Goal: Task Accomplishment & Management: Complete application form

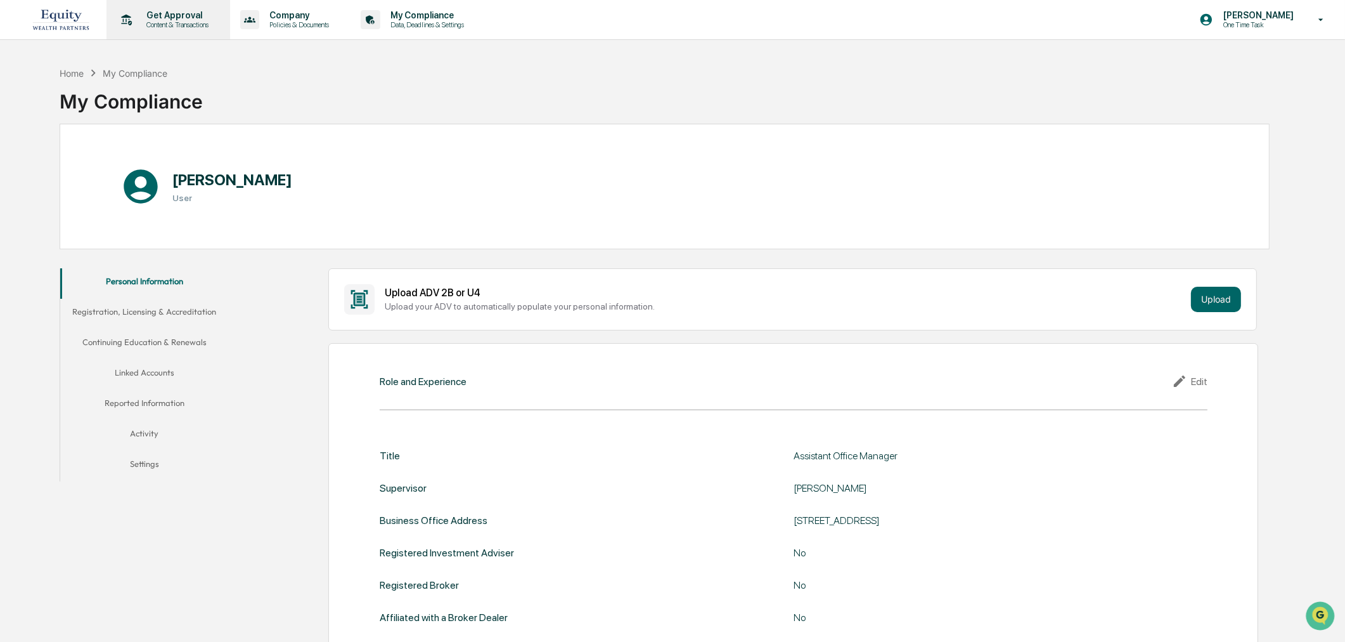
click at [178, 13] on p "Get Approval" at bounding box center [175, 15] width 79 height 10
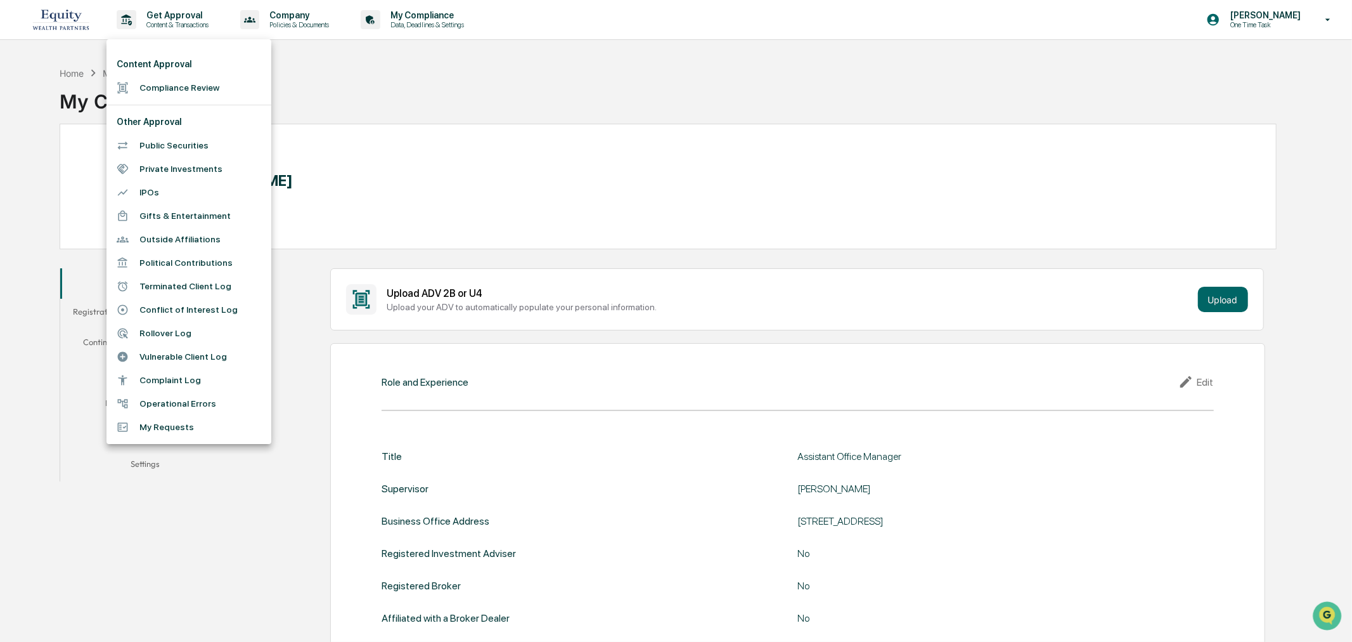
click at [164, 292] on li "Terminated Client Log" at bounding box center [189, 286] width 165 height 23
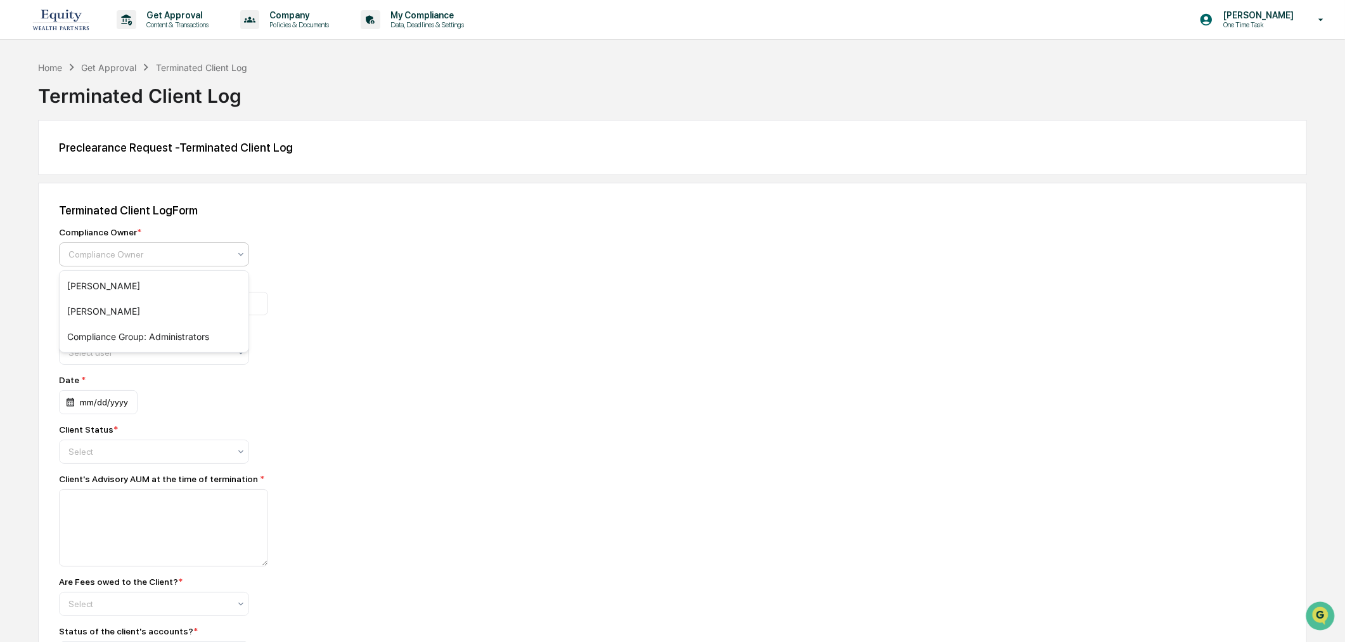
click at [173, 249] on div at bounding box center [148, 254] width 161 height 13
click at [152, 283] on div "[PERSON_NAME]" at bounding box center [154, 285] width 189 height 25
click at [148, 306] on input at bounding box center [163, 303] width 209 height 23
click at [122, 307] on input "*****" at bounding box center [163, 303] width 209 height 23
type input "**********"
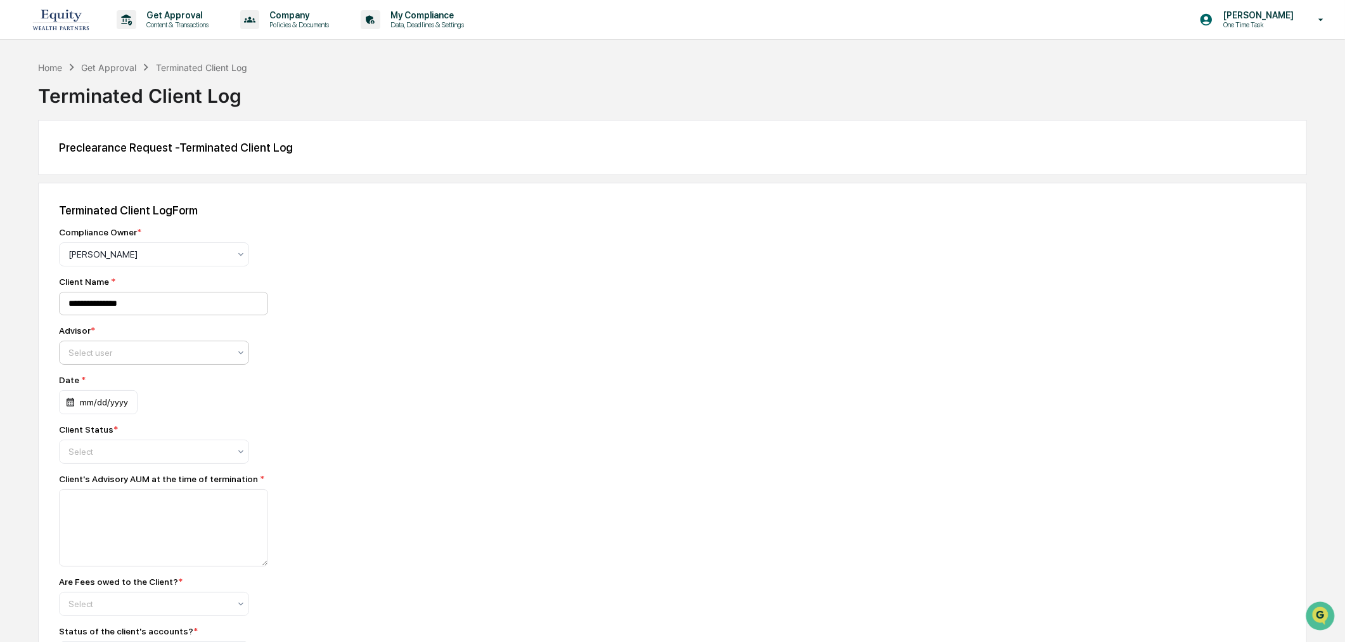
type input "*"
click at [84, 413] on div "mm/dd/yyyy" at bounding box center [98, 402] width 79 height 24
click at [224, 439] on icon "Previous month" at bounding box center [217, 437] width 14 height 14
click at [214, 439] on icon "Previous month" at bounding box center [217, 437] width 14 height 14
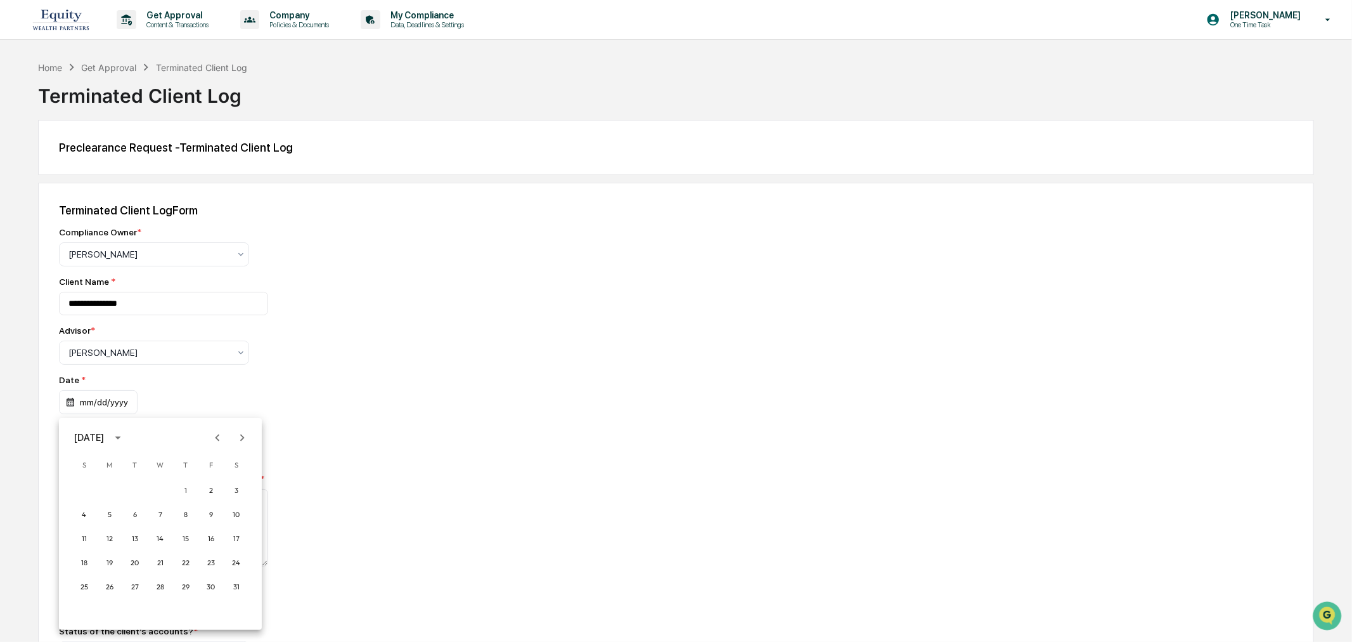
click at [214, 439] on icon "Previous month" at bounding box center [217, 437] width 14 height 14
click at [86, 559] on button "20" at bounding box center [84, 562] width 23 height 23
click at [105, 261] on div at bounding box center [148, 254] width 161 height 13
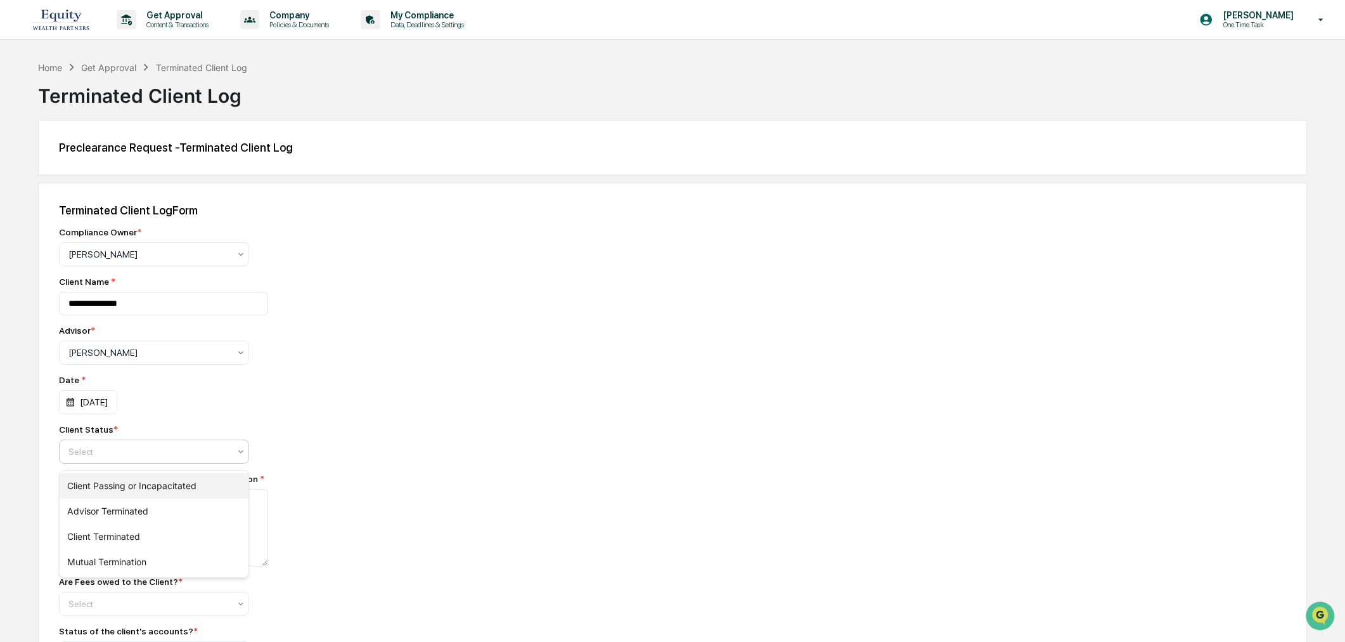
click at [117, 489] on div "Client Passing or Incapacitated" at bounding box center [154, 485] width 189 height 25
click at [115, 505] on textarea at bounding box center [163, 527] width 209 height 77
drag, startPoint x: 113, startPoint y: 533, endPoint x: 127, endPoint y: 533, distance: 14.6
click at [113, 533] on textarea at bounding box center [163, 527] width 209 height 77
type textarea "**********"
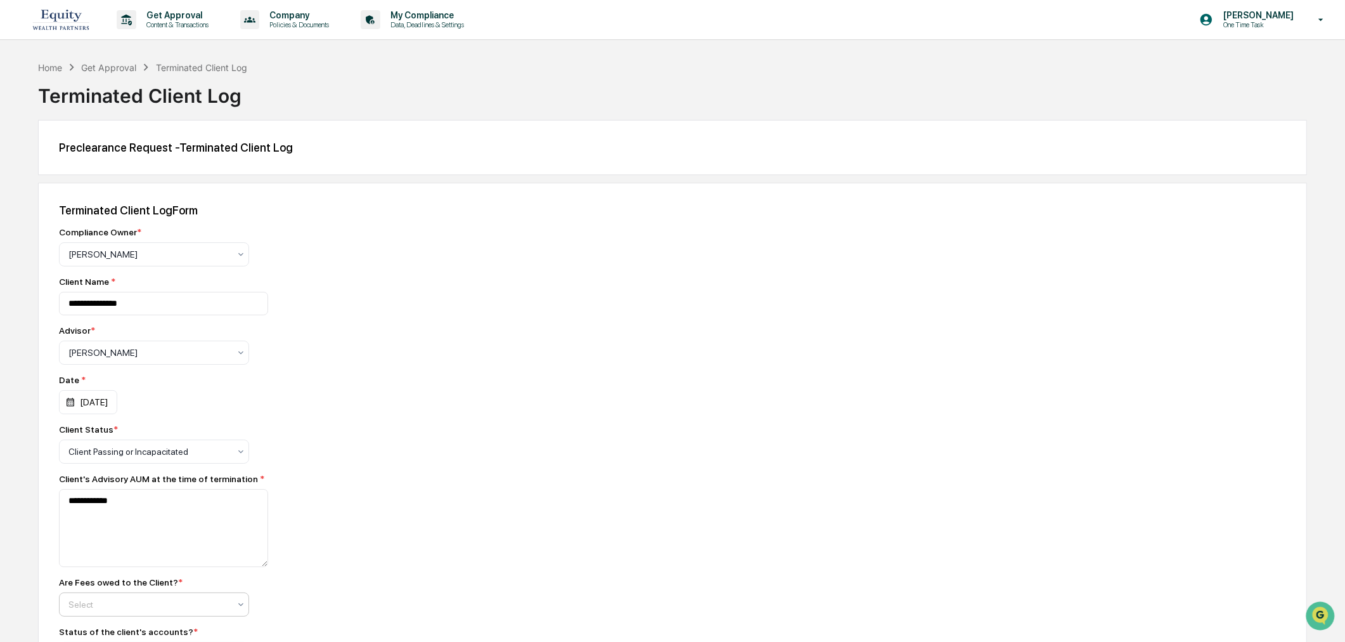
click at [127, 261] on div at bounding box center [148, 254] width 161 height 13
click at [120, 564] on div "No" at bounding box center [154, 575] width 189 height 25
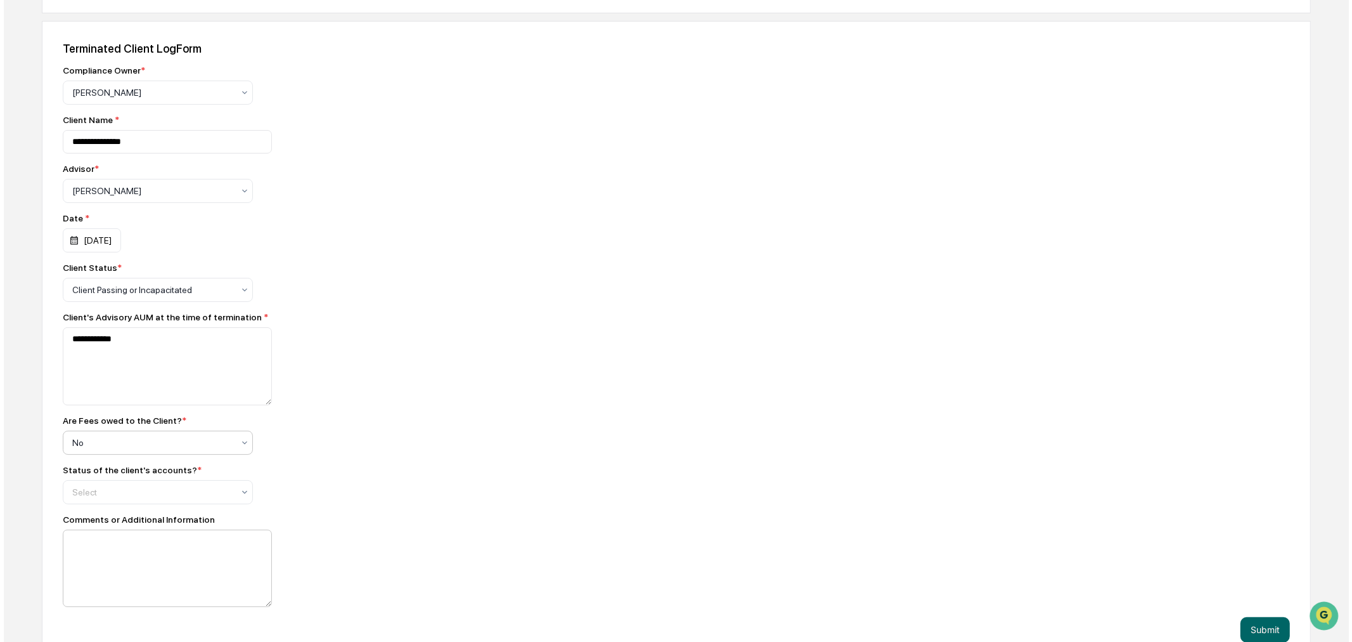
scroll to position [188, 0]
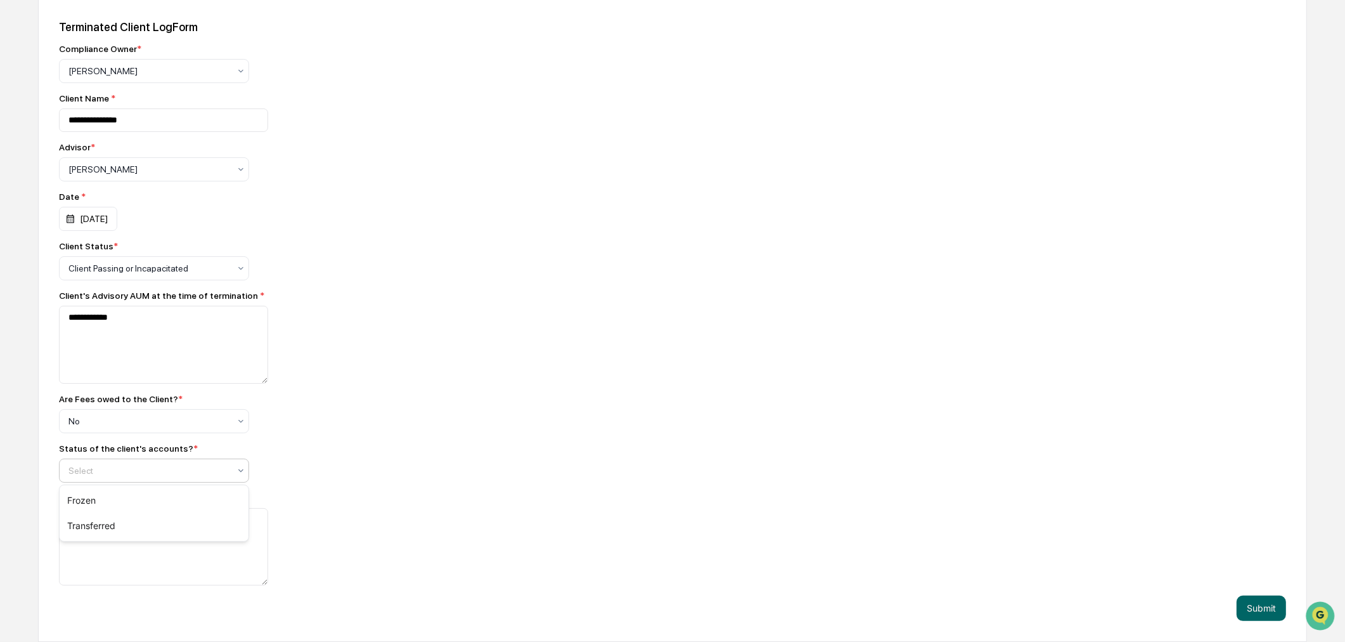
click at [117, 466] on div at bounding box center [148, 470] width 161 height 13
click at [102, 529] on div "Transferred" at bounding box center [154, 525] width 189 height 25
click at [91, 383] on textarea at bounding box center [163, 344] width 209 height 77
type textarea "**********"
click at [1253, 615] on button "Submit" at bounding box center [1261, 607] width 49 height 25
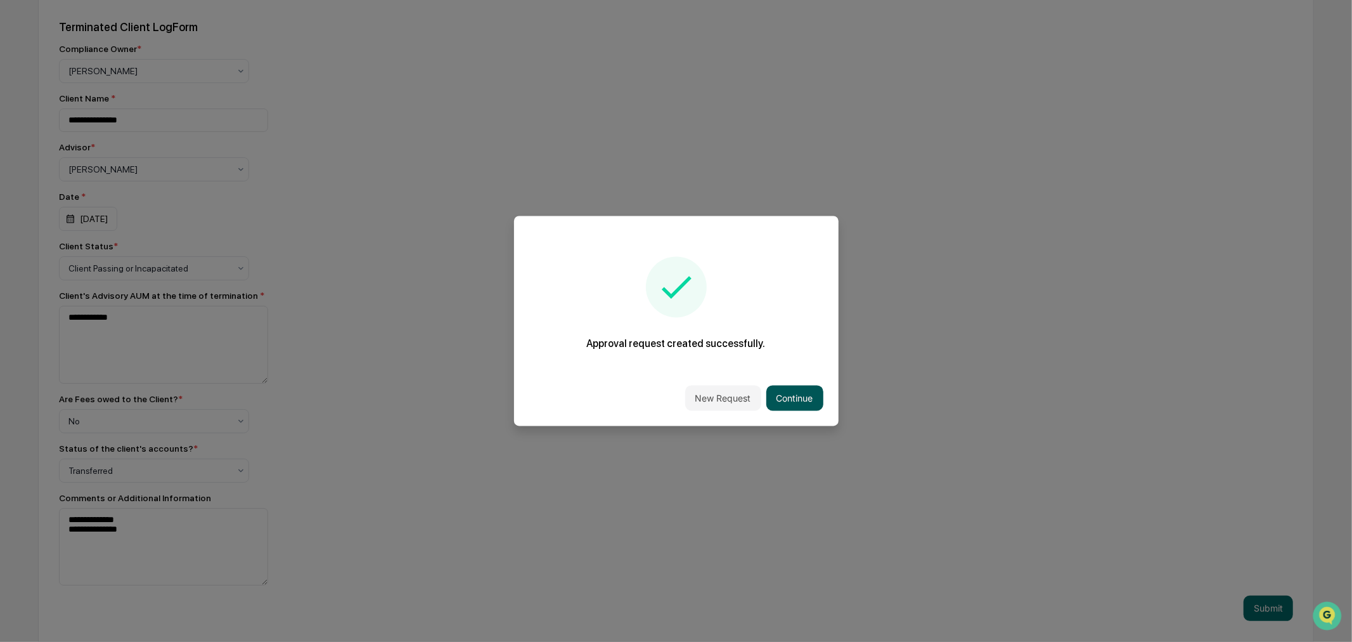
click at [803, 398] on button "Continue" at bounding box center [794, 397] width 57 height 25
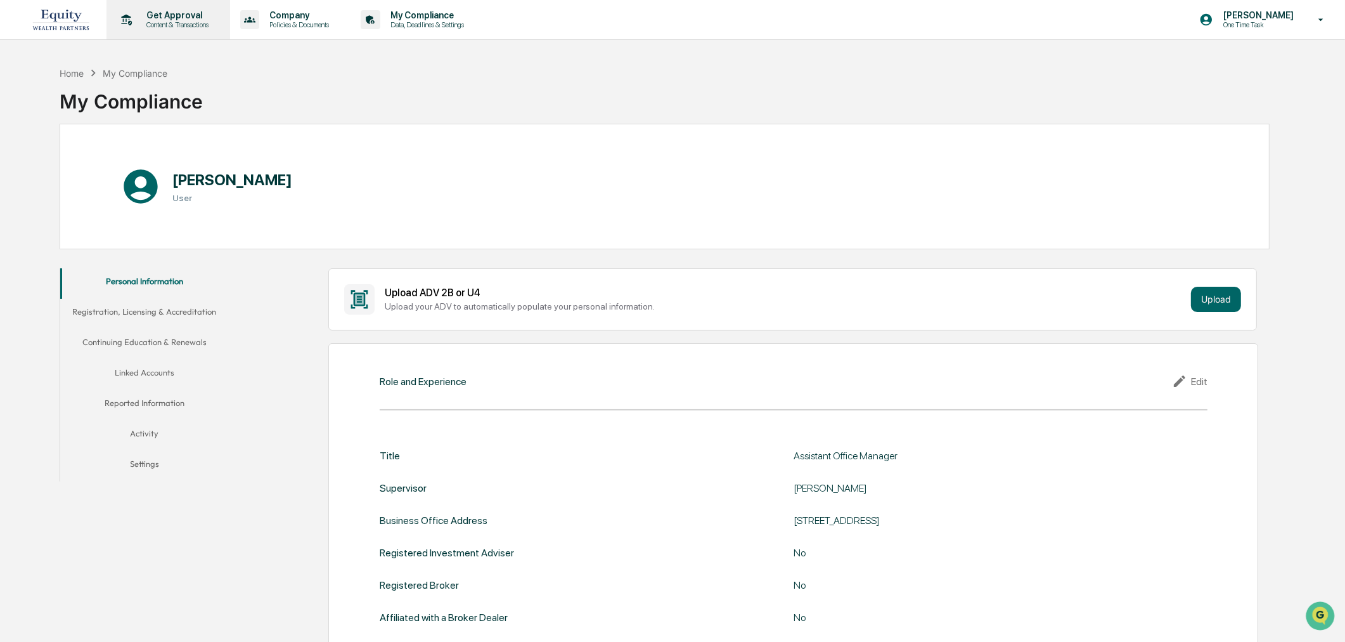
click at [190, 25] on p "Content & Transactions" at bounding box center [175, 24] width 79 height 9
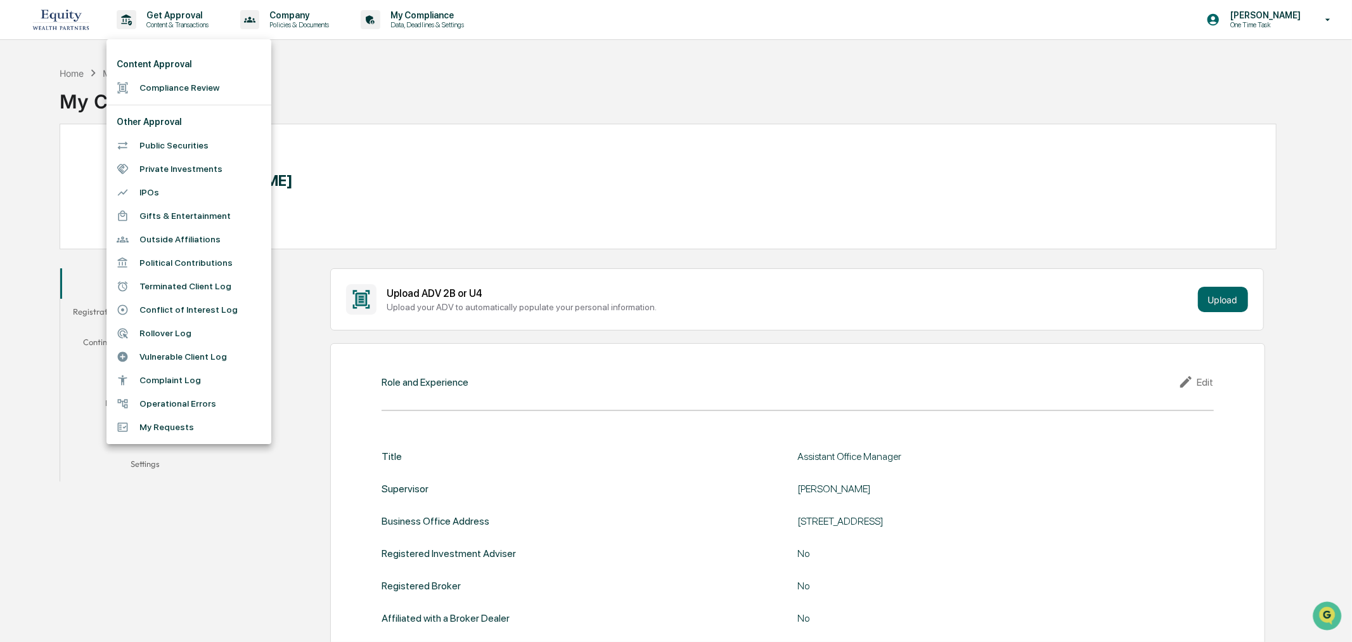
click at [160, 287] on li "Terminated Client Log" at bounding box center [189, 286] width 165 height 23
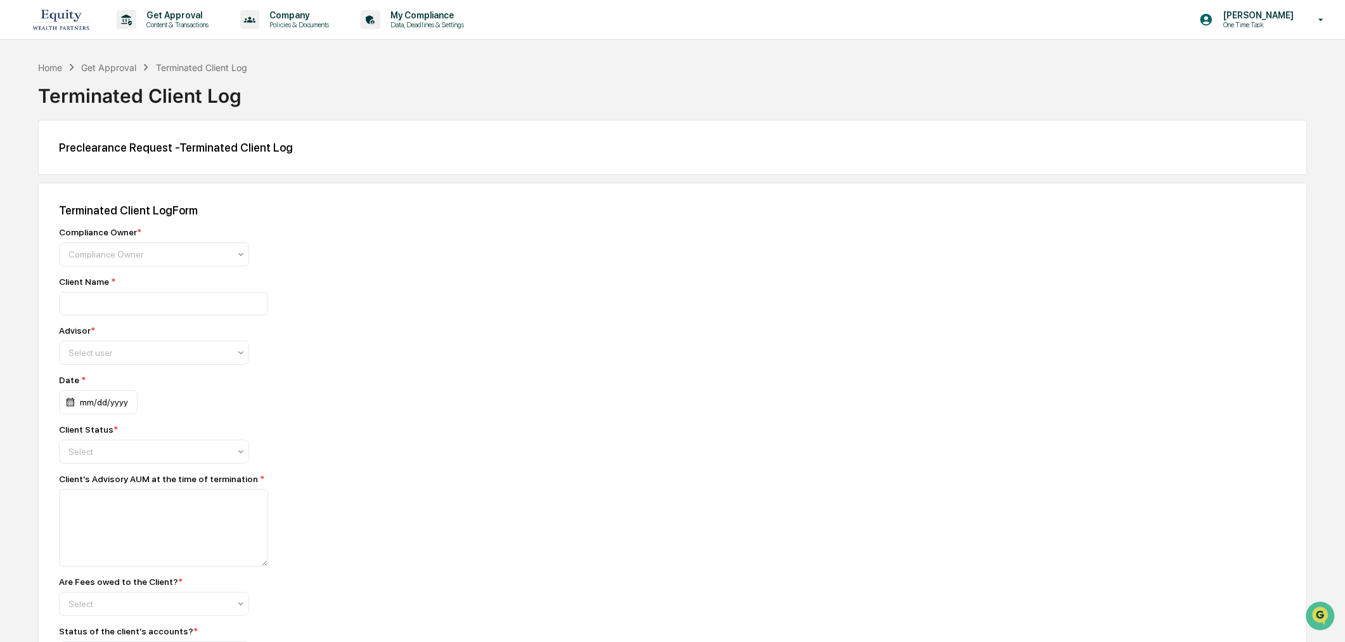
click at [100, 271] on div "Compliance Owner * Compliance Owner Client Name * Advisor * Select user Date * …" at bounding box center [281, 497] width 444 height 541
click at [100, 260] on div at bounding box center [148, 254] width 161 height 13
click at [114, 290] on div "[PERSON_NAME]" at bounding box center [154, 285] width 189 height 25
click at [111, 304] on input at bounding box center [163, 303] width 209 height 23
type input "*****"
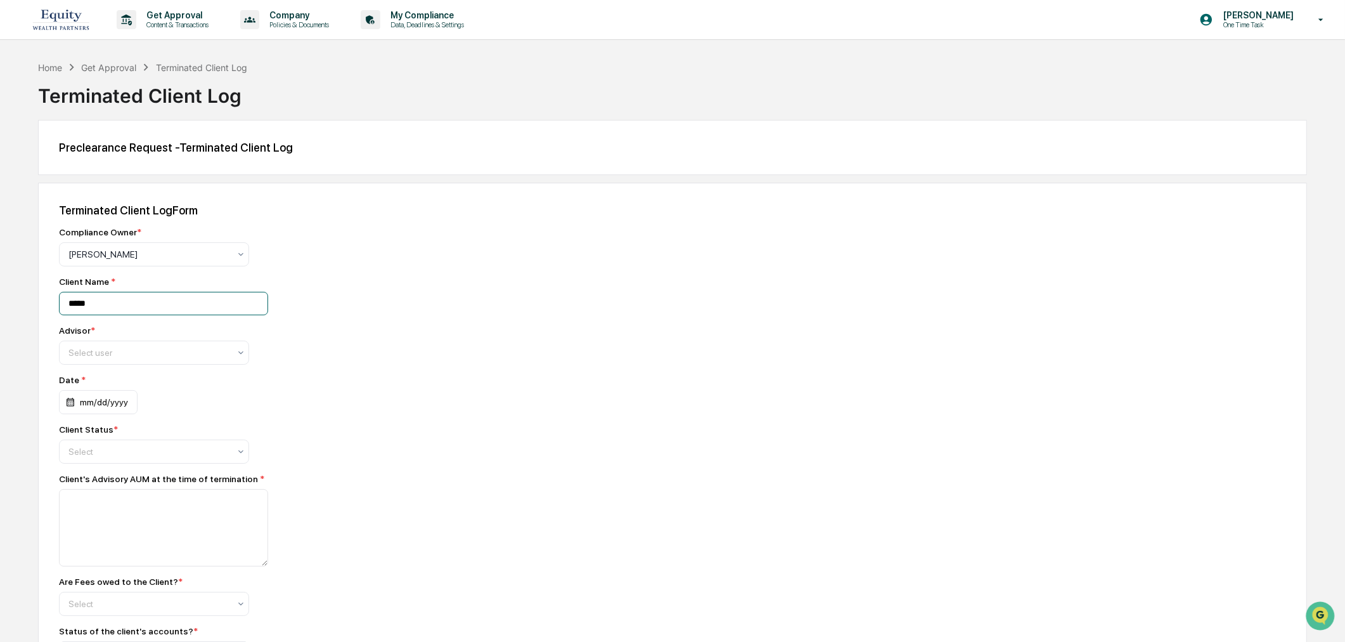
drag, startPoint x: 110, startPoint y: 313, endPoint x: 2, endPoint y: 305, distance: 108.0
click at [46, 307] on div "Terminated Client Log Form Compliance Owner * David Gilmore Client Name * *****…" at bounding box center [672, 504] width 1269 height 642
